Goal: Task Accomplishment & Management: Use online tool/utility

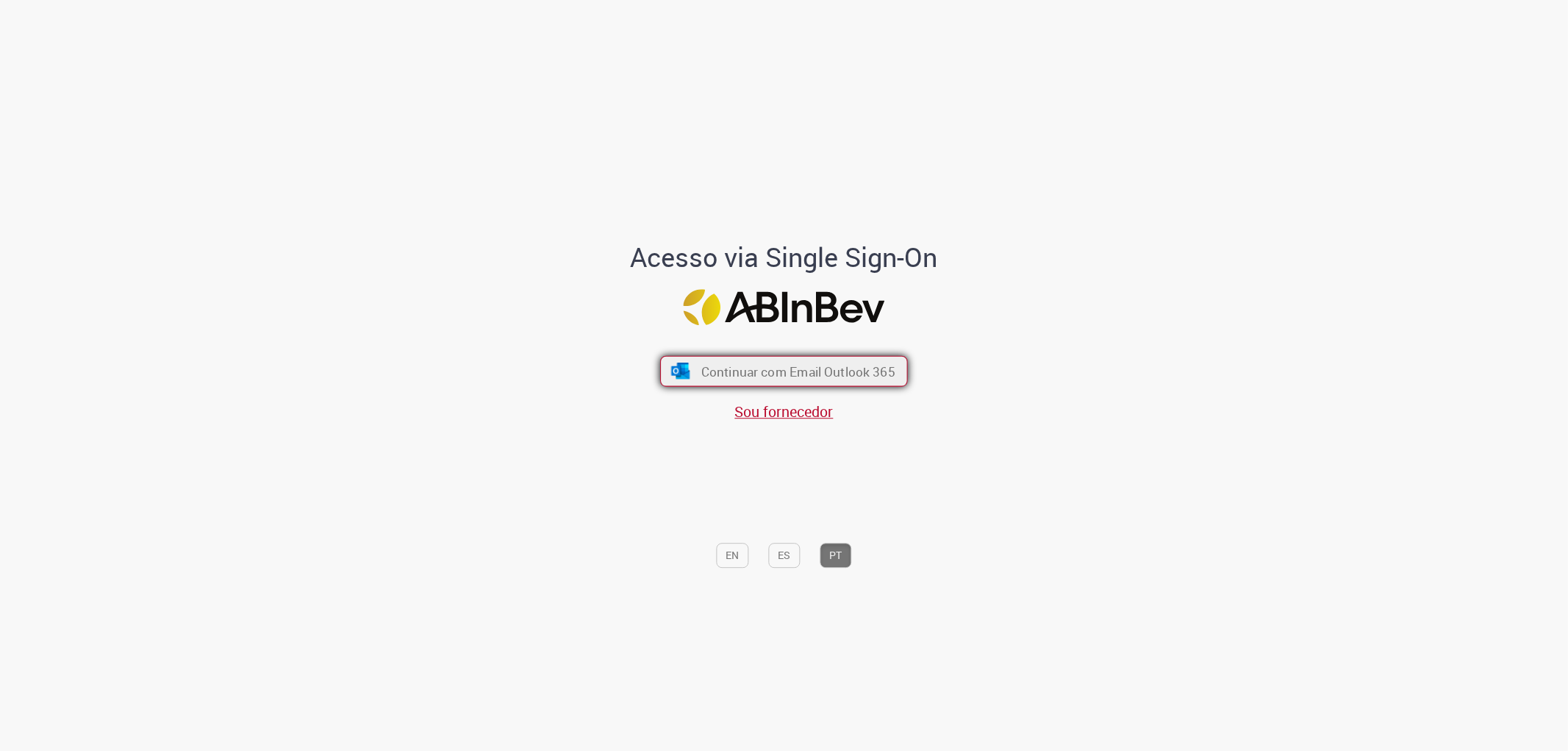
click at [701, 366] on span "Continuar com Email Outlook 365" at bounding box center [798, 371] width 194 height 17
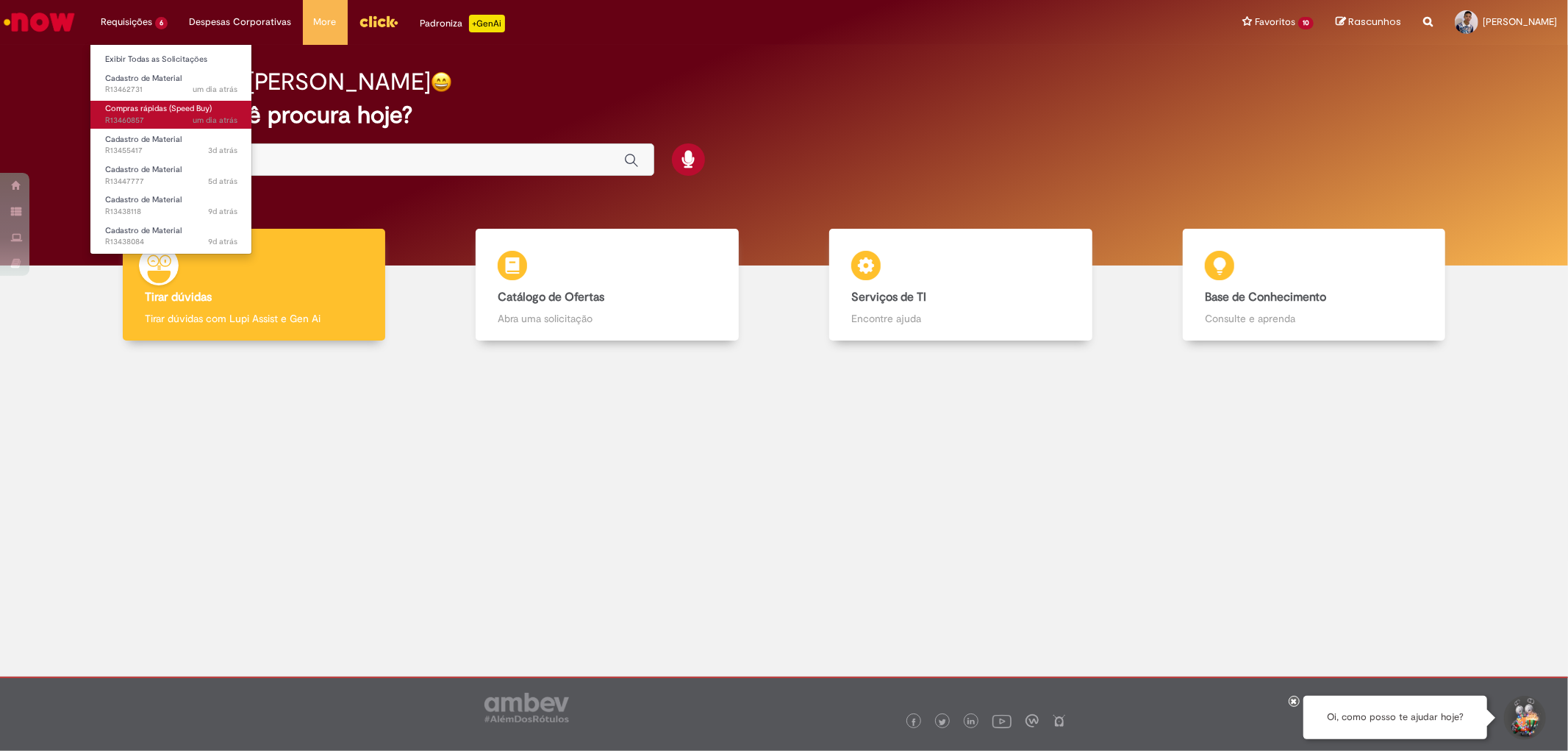
click at [182, 105] on span "Compras rápidas (Speed Buy)" at bounding box center [158, 108] width 107 height 11
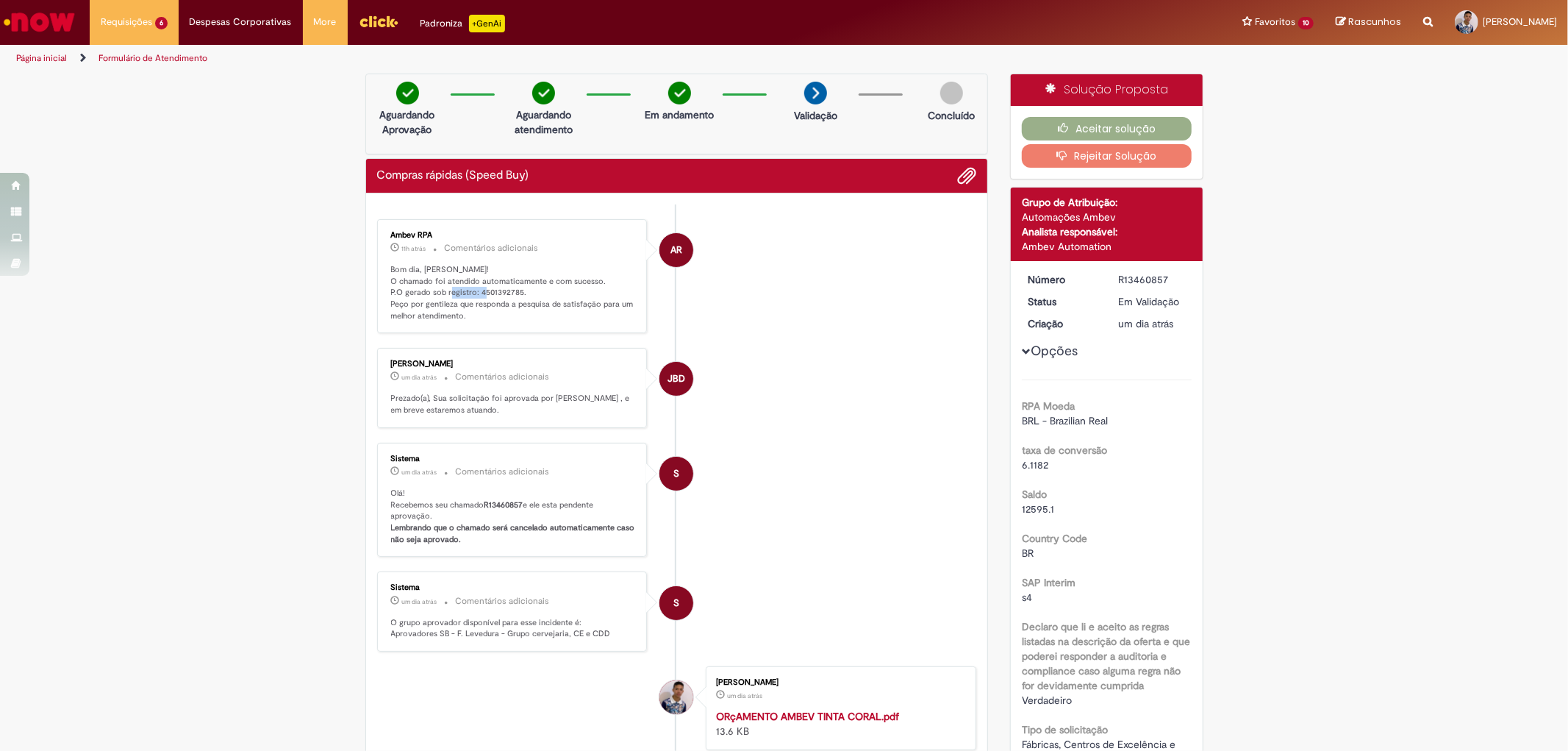
drag, startPoint x: 472, startPoint y: 292, endPoint x: 515, endPoint y: 291, distance: 43.0
click at [515, 291] on p "Bom dia, [PERSON_NAME]! O chamado foi atendido automaticamente e com sucesso. P…" at bounding box center [513, 293] width 245 height 58
copy p "4501392785"
drag, startPoint x: 198, startPoint y: 278, endPoint x: 206, endPoint y: 268, distance: 12.8
